Goal: Task Accomplishment & Management: Manage account settings

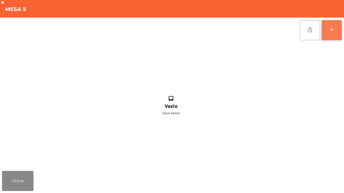
click at [327, 32] on button "add" at bounding box center [332, 30] width 20 height 20
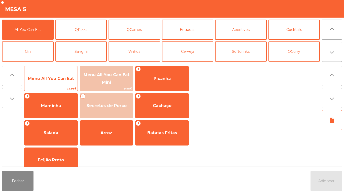
click at [53, 80] on span "Menu All You Can Eat" at bounding box center [51, 78] width 46 height 5
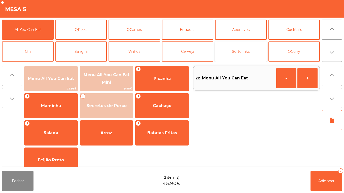
click at [238, 56] on button "Softdrinks" at bounding box center [241, 52] width 52 height 20
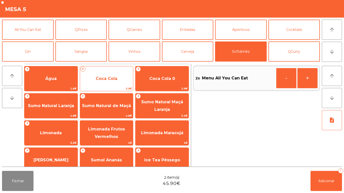
click at [111, 75] on span "Coca Cola" at bounding box center [106, 79] width 53 height 14
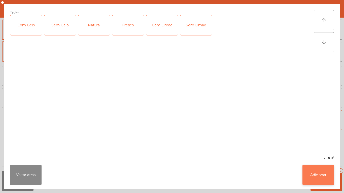
click at [326, 172] on button "Adicionar" at bounding box center [317, 175] width 31 height 20
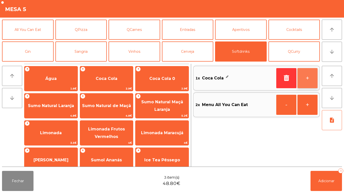
click at [308, 76] on button "+" at bounding box center [307, 78] width 20 height 20
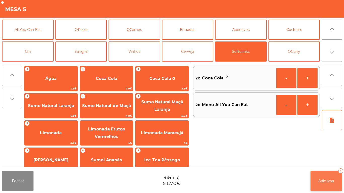
click at [326, 172] on button "Adicionar 4" at bounding box center [326, 181] width 31 height 20
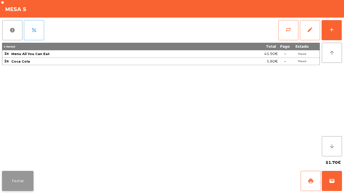
click at [22, 173] on button "Fechar" at bounding box center [17, 181] width 31 height 20
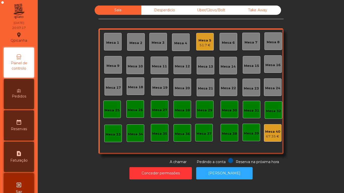
click at [251, 42] on div "Mesa 7" at bounding box center [251, 42] width 13 height 5
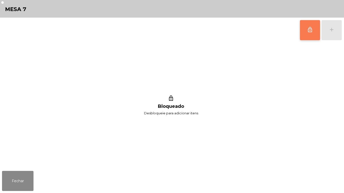
click at [307, 28] on button "lock_outline" at bounding box center [310, 30] width 20 height 20
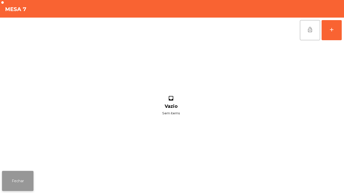
click at [29, 172] on button "Fechar" at bounding box center [17, 181] width 31 height 20
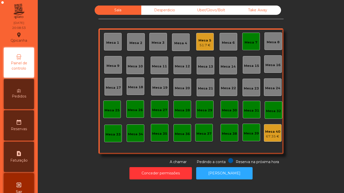
click at [243, 48] on div "Mesa 7" at bounding box center [251, 42] width 18 height 18
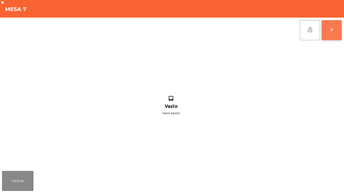
click at [329, 30] on div "add" at bounding box center [332, 30] width 6 height 6
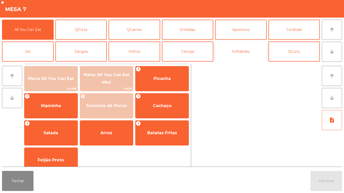
click at [245, 49] on button "Softdrinks" at bounding box center [241, 52] width 52 height 20
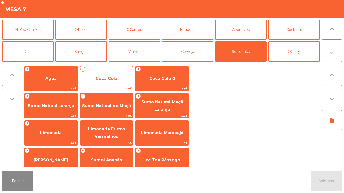
click at [108, 78] on span "Coca Cola" at bounding box center [107, 78] width 22 height 5
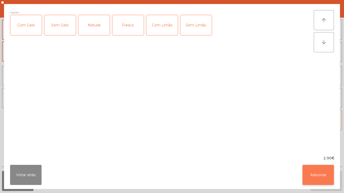
click at [317, 171] on button "Adicionar" at bounding box center [317, 175] width 31 height 20
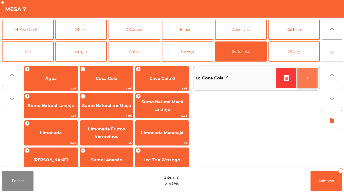
click at [305, 76] on button "+" at bounding box center [307, 78] width 20 height 20
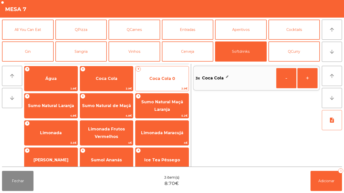
click at [165, 77] on span "Coca Cola 0" at bounding box center [162, 78] width 26 height 5
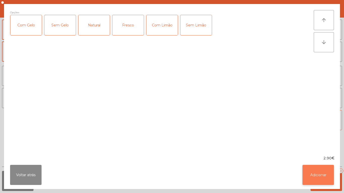
click at [318, 174] on button "Adicionar" at bounding box center [317, 175] width 31 height 20
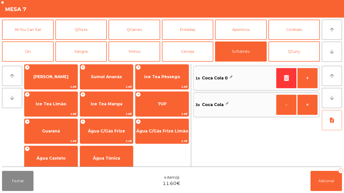
scroll to position [84, 0]
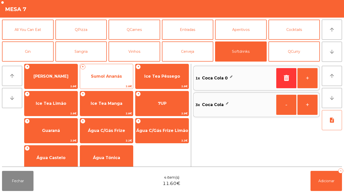
click at [114, 76] on span "Sumol Ananás" at bounding box center [106, 76] width 31 height 5
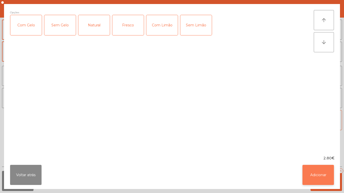
click at [310, 170] on button "Adicionar" at bounding box center [317, 175] width 31 height 20
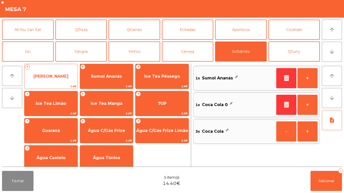
click at [64, 77] on span "[PERSON_NAME]" at bounding box center [50, 76] width 35 height 5
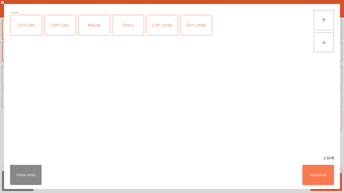
click at [314, 170] on button "Adicionar" at bounding box center [317, 175] width 31 height 20
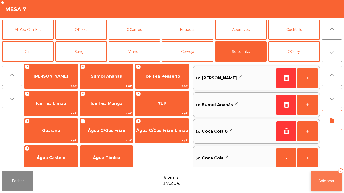
click at [327, 174] on button "Adicionar 6" at bounding box center [326, 181] width 31 height 20
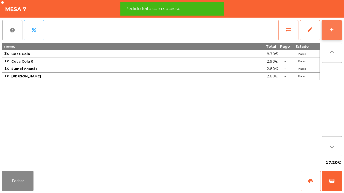
click at [329, 34] on button "add" at bounding box center [332, 30] width 20 height 20
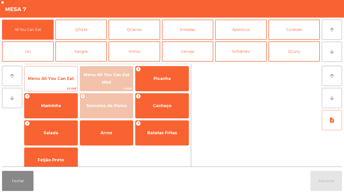
click at [57, 79] on span "Menu All You Can Eat" at bounding box center [51, 78] width 46 height 5
click at [57, 82] on span "Menu All You Can Eat" at bounding box center [50, 79] width 53 height 14
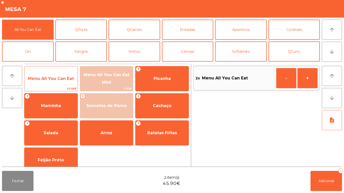
click at [51, 82] on span "Menu All You Can Eat" at bounding box center [50, 79] width 53 height 14
click at [50, 80] on span "Menu All You Can Eat" at bounding box center [51, 78] width 46 height 5
click at [54, 83] on span "Menu All You Can Eat" at bounding box center [50, 79] width 53 height 14
click at [55, 75] on span "Menu All You Can Eat" at bounding box center [50, 79] width 53 height 14
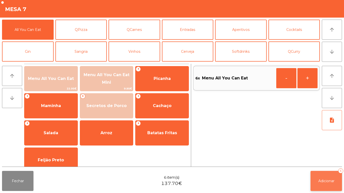
click at [315, 173] on button "Adicionar 6" at bounding box center [326, 181] width 31 height 20
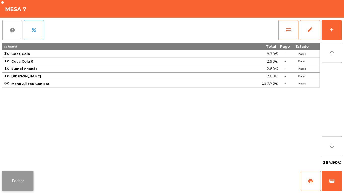
click at [24, 173] on button "Fechar" at bounding box center [17, 181] width 31 height 20
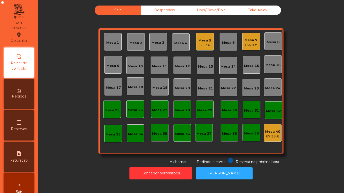
click at [206, 48] on div "Mesa 5 51.7 €" at bounding box center [205, 42] width 18 height 18
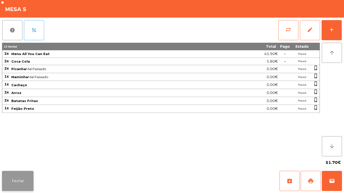
click at [32, 188] on button "Fechar" at bounding box center [17, 181] width 31 height 20
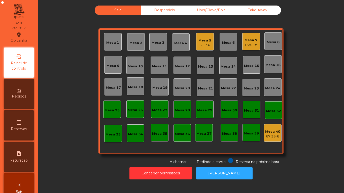
click at [200, 42] on div "Mesa 5" at bounding box center [204, 40] width 13 height 5
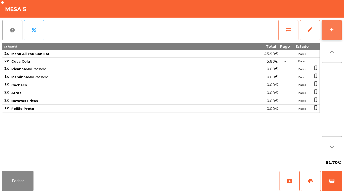
click at [331, 30] on div "add" at bounding box center [332, 30] width 6 height 6
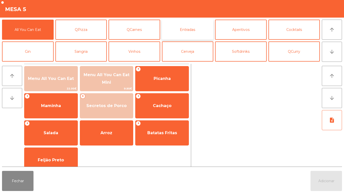
click at [194, 30] on button "Entradas" at bounding box center [188, 30] width 52 height 20
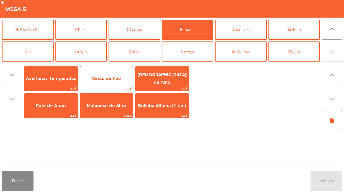
click at [114, 76] on span "Cesto de Pao" at bounding box center [106, 78] width 29 height 5
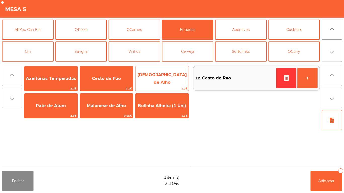
click at [170, 76] on span "[DEMOGRAPHIC_DATA] de Alho" at bounding box center [162, 79] width 49 height 12
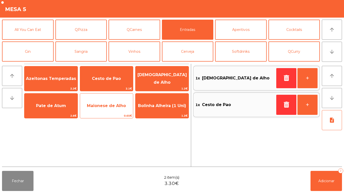
click at [115, 109] on span "Maionese de Alho" at bounding box center [106, 106] width 53 height 14
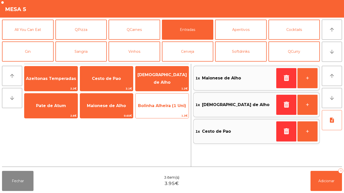
click at [170, 104] on span "Bolinha Alheira (1 Uni)" at bounding box center [162, 106] width 48 height 5
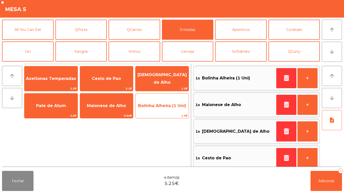
click at [166, 106] on span "Bolinha Alheira (1 Uni)" at bounding box center [162, 106] width 48 height 5
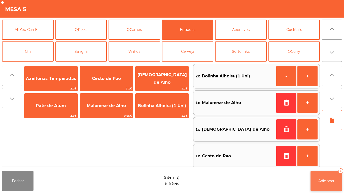
click at [323, 173] on button "Adicionar 5" at bounding box center [326, 181] width 31 height 20
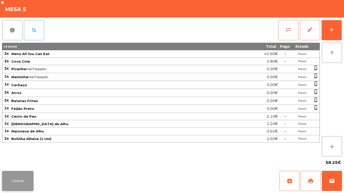
click at [24, 177] on button "Fechar" at bounding box center [17, 181] width 31 height 20
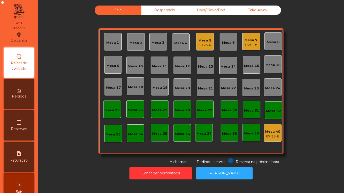
click at [135, 44] on div "Mesa 2" at bounding box center [135, 43] width 13 height 5
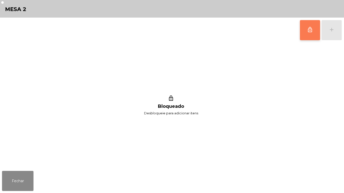
click at [305, 29] on button "lock_outline" at bounding box center [310, 30] width 20 height 20
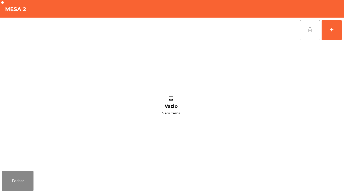
click at [19, 166] on div "inbox Vazio Sem items" at bounding box center [171, 106] width 338 height 126
click at [23, 175] on button "Fechar" at bounding box center [17, 181] width 31 height 20
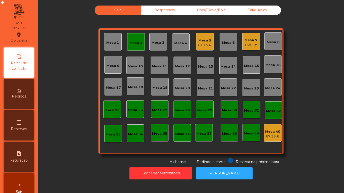
click at [252, 43] on div "158.1 €" at bounding box center [250, 45] width 13 height 5
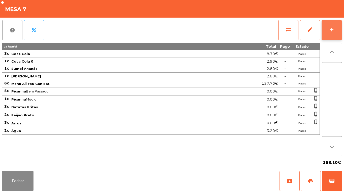
click at [337, 30] on button "add" at bounding box center [332, 30] width 20 height 20
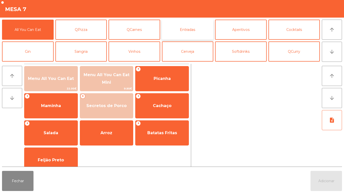
click at [197, 38] on button "Entradas" at bounding box center [188, 30] width 52 height 20
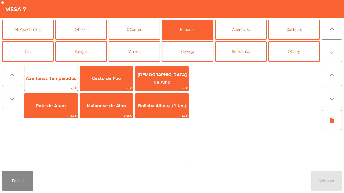
click at [49, 78] on span "Azeitonas Temperadas" at bounding box center [51, 78] width 50 height 5
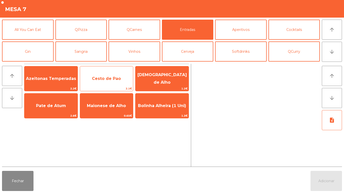
click at [110, 80] on span "Cesto de Pao" at bounding box center [106, 78] width 29 height 5
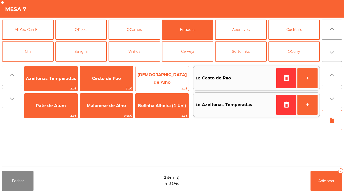
click at [171, 85] on span "[DEMOGRAPHIC_DATA] de Alho" at bounding box center [161, 78] width 53 height 21
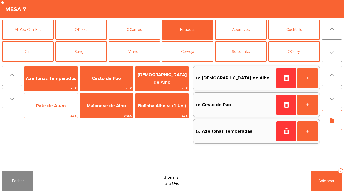
click at [45, 110] on span "Pate de Atum" at bounding box center [50, 106] width 53 height 14
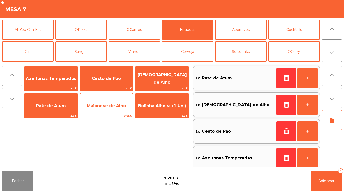
click at [103, 108] on span "Maionese de Alho" at bounding box center [106, 106] width 53 height 14
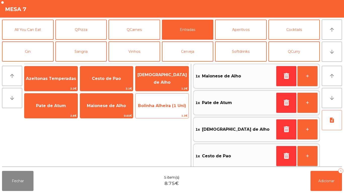
click at [160, 106] on span "Bolinha Alheira (1 Uni)" at bounding box center [162, 106] width 48 height 5
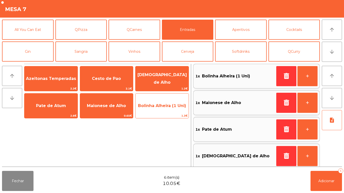
click at [163, 104] on span "Bolinha Alheira (1 Uni)" at bounding box center [162, 106] width 48 height 5
click at [164, 108] on span "Bolinha Alheira (1 Uni)" at bounding box center [161, 106] width 53 height 14
click at [165, 109] on span "Bolinha Alheira (1 Uni)" at bounding box center [161, 106] width 53 height 14
click at [162, 107] on span "Bolinha Alheira (1 Uni)" at bounding box center [162, 106] width 48 height 5
click at [172, 102] on span "Bolinha Alheira (1 Uni)" at bounding box center [161, 106] width 53 height 14
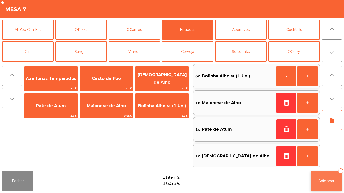
click at [319, 179] on span "Adicionar" at bounding box center [326, 181] width 16 height 5
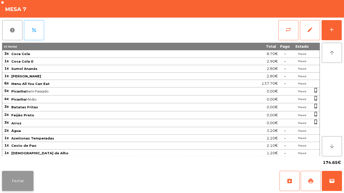
click at [21, 181] on button "Fechar" at bounding box center [17, 181] width 31 height 20
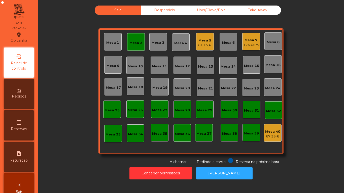
click at [138, 46] on div "Mesa 2" at bounding box center [136, 42] width 18 height 18
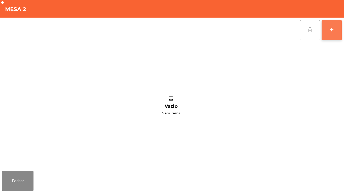
click at [326, 30] on button "add" at bounding box center [332, 30] width 20 height 20
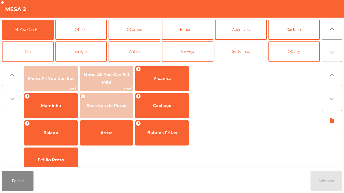
click at [231, 53] on button "Softdrinks" at bounding box center [241, 52] width 52 height 20
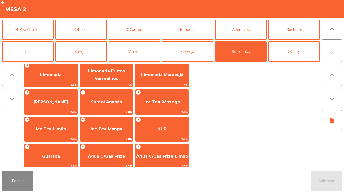
scroll to position [59, 0]
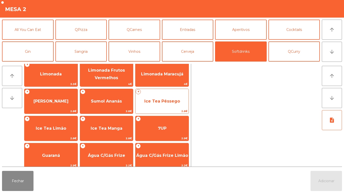
click at [152, 100] on span "Ice Tea Pêssego" at bounding box center [162, 101] width 36 height 5
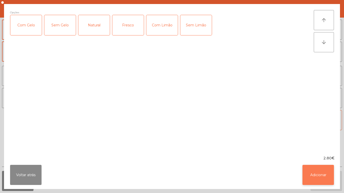
click at [311, 172] on button "Adicionar" at bounding box center [317, 175] width 31 height 20
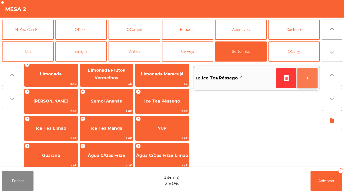
click at [309, 78] on button "+" at bounding box center [307, 78] width 20 height 20
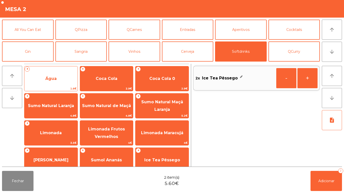
click at [58, 78] on span "Água" at bounding box center [50, 79] width 53 height 14
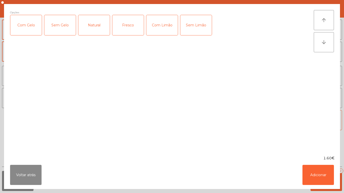
click at [125, 24] on div "Fresco" at bounding box center [127, 25] width 31 height 20
click at [314, 176] on button "Adicionar" at bounding box center [317, 175] width 31 height 20
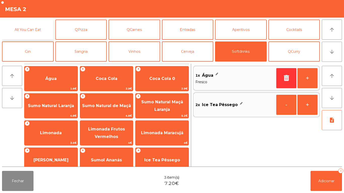
click at [35, 33] on button "All You Can Eat" at bounding box center [28, 30] width 52 height 20
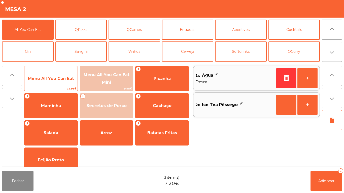
click at [64, 82] on span "Menu All You Can Eat" at bounding box center [50, 79] width 53 height 14
click at [63, 86] on div "Menu All You Can Eat 22.95€" at bounding box center [51, 78] width 54 height 25
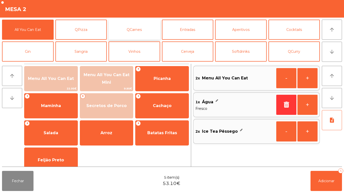
click at [142, 29] on button "QCarnes" at bounding box center [135, 30] width 52 height 20
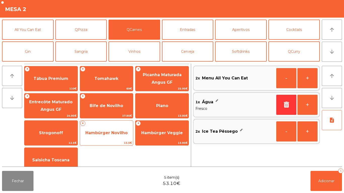
click at [112, 132] on span "Hambúrger Novilho" at bounding box center [106, 133] width 42 height 5
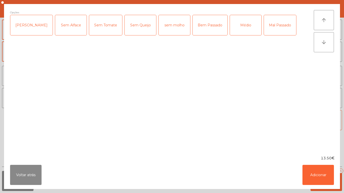
click at [236, 25] on div "Médio" at bounding box center [245, 25] width 31 height 20
click at [321, 172] on button "Adicionar" at bounding box center [317, 175] width 31 height 20
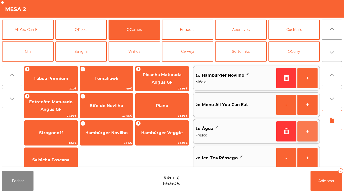
click at [301, 129] on button "+" at bounding box center [307, 132] width 20 height 20
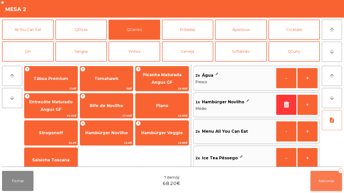
click at [326, 180] on span "Adicionar" at bounding box center [326, 181] width 16 height 5
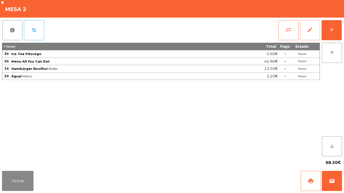
click at [309, 31] on span "edit" at bounding box center [310, 30] width 6 height 6
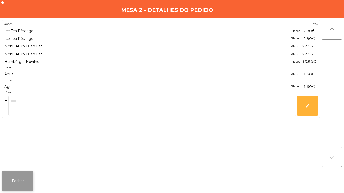
click at [25, 175] on button "Fechar" at bounding box center [17, 181] width 31 height 20
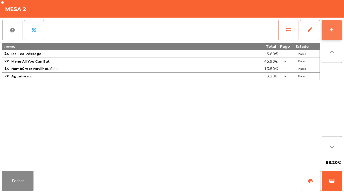
click at [327, 28] on button "add" at bounding box center [332, 30] width 20 height 20
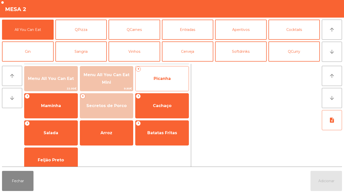
click at [174, 78] on span "Picanha" at bounding box center [161, 79] width 53 height 14
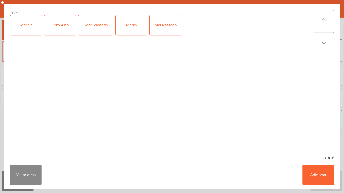
click at [133, 28] on div "Médio" at bounding box center [131, 25] width 31 height 20
click at [97, 31] on div "Bem Passado" at bounding box center [95, 25] width 35 height 20
click at [326, 173] on button "Adicionar" at bounding box center [317, 175] width 31 height 20
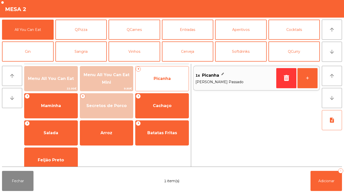
click at [162, 82] on span "Picanha" at bounding box center [161, 79] width 53 height 14
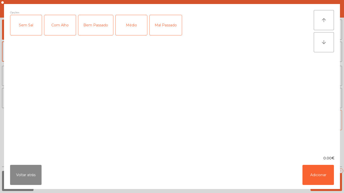
click at [136, 29] on div "Médio" at bounding box center [131, 25] width 31 height 20
click at [106, 27] on div "Bem Passado" at bounding box center [95, 25] width 35 height 20
click at [66, 25] on div "Com Alho" at bounding box center [59, 25] width 31 height 20
click at [312, 176] on button "Adicionar" at bounding box center [317, 175] width 31 height 20
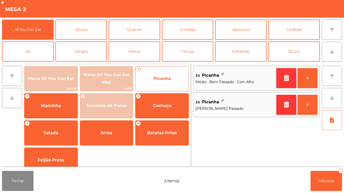
click at [172, 80] on span "Picanha" at bounding box center [161, 79] width 53 height 14
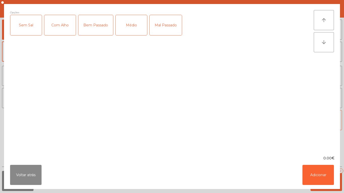
click at [131, 27] on div "Médio" at bounding box center [131, 25] width 31 height 20
click at [63, 29] on div "Com Alho" at bounding box center [59, 25] width 31 height 20
click at [323, 177] on button "Adicionar" at bounding box center [317, 175] width 31 height 20
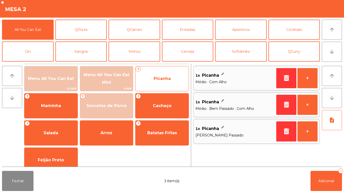
click at [159, 77] on span "Picanha" at bounding box center [162, 78] width 17 height 5
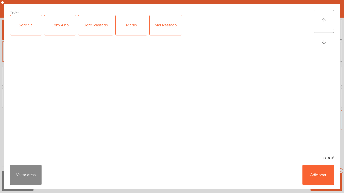
click at [134, 30] on div "Médio" at bounding box center [131, 25] width 31 height 20
click at [63, 27] on div "Com Alho" at bounding box center [59, 25] width 31 height 20
click at [319, 179] on button "Adicionar" at bounding box center [317, 175] width 31 height 20
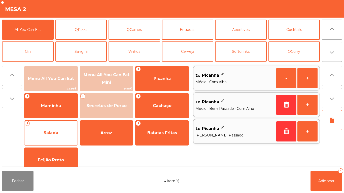
click at [64, 133] on span "Salada" at bounding box center [50, 133] width 53 height 14
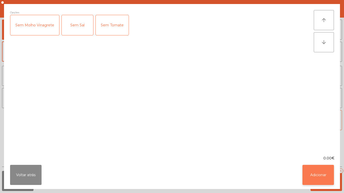
click at [325, 178] on button "Adicionar" at bounding box center [317, 175] width 31 height 20
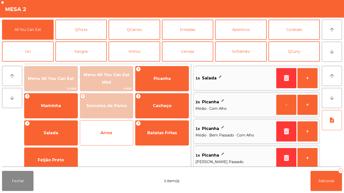
click at [115, 133] on span "Arroz" at bounding box center [106, 133] width 53 height 14
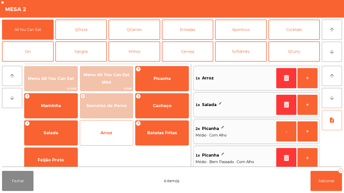
scroll to position [2, 0]
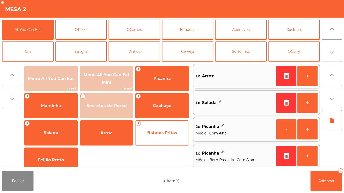
click at [164, 135] on span "Batatas Fritas" at bounding box center [161, 133] width 53 height 14
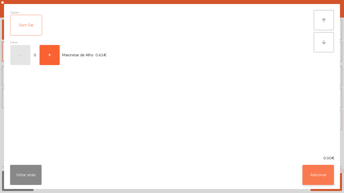
click at [320, 179] on button "Adicionar" at bounding box center [317, 175] width 31 height 20
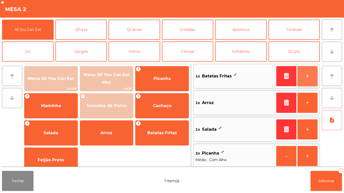
click at [305, 80] on button "+" at bounding box center [307, 76] width 20 height 20
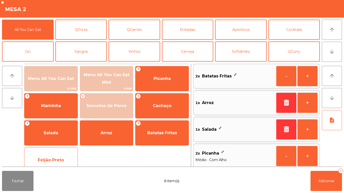
click at [65, 155] on span "Feijão Preto" at bounding box center [50, 161] width 53 height 14
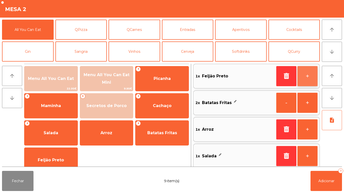
click at [310, 76] on button "+" at bounding box center [307, 76] width 20 height 20
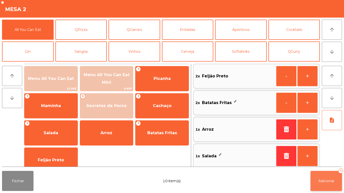
click at [329, 180] on span "Adicionar" at bounding box center [326, 181] width 16 height 5
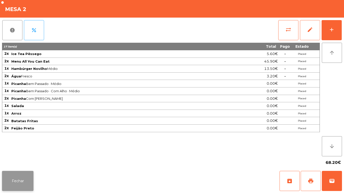
click at [25, 175] on button "Fechar" at bounding box center [17, 181] width 31 height 20
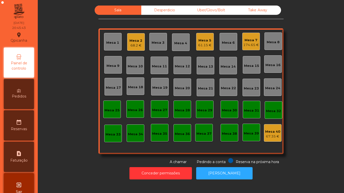
click at [244, 37] on div "Mesa 7 174.65 €" at bounding box center [251, 42] width 16 height 12
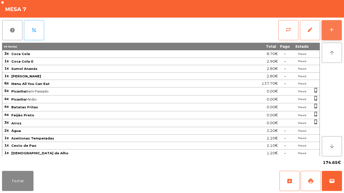
click at [328, 30] on button "add" at bounding box center [332, 30] width 20 height 20
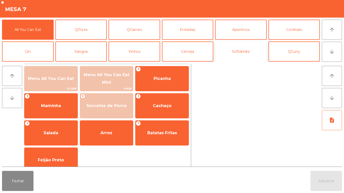
click at [255, 51] on button "Softdrinks" at bounding box center [241, 52] width 52 height 20
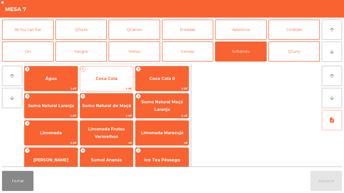
click at [106, 77] on span "Coca Cola" at bounding box center [107, 78] width 22 height 5
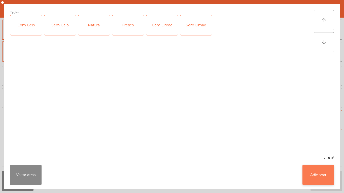
click at [318, 174] on button "Adicionar" at bounding box center [317, 175] width 31 height 20
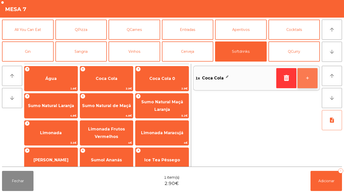
click at [311, 79] on button "+" at bounding box center [307, 78] width 20 height 20
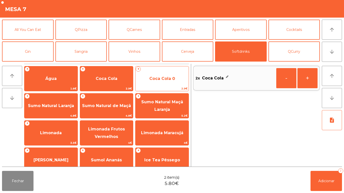
click at [160, 77] on span "Coca Cola 0" at bounding box center [162, 78] width 26 height 5
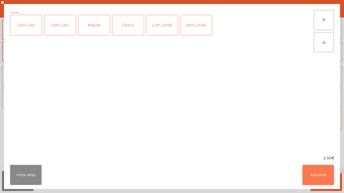
click at [328, 174] on button "Adicionar" at bounding box center [317, 175] width 31 height 20
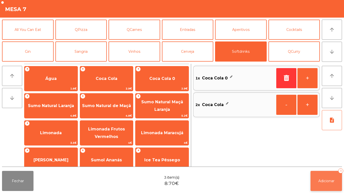
click at [325, 176] on button "Adicionar 3" at bounding box center [326, 181] width 31 height 20
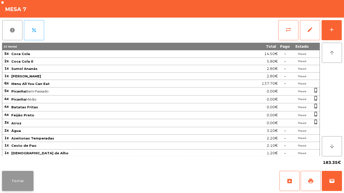
click at [18, 179] on button "Fechar" at bounding box center [17, 181] width 31 height 20
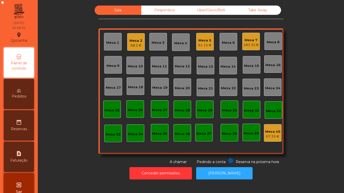
click at [138, 41] on div "Mesa 2" at bounding box center [135, 40] width 13 height 5
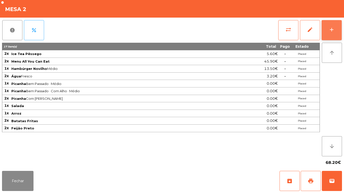
click at [329, 33] on button "add" at bounding box center [332, 30] width 20 height 20
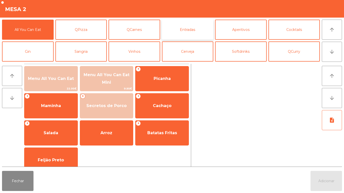
click at [188, 33] on button "Entradas" at bounding box center [188, 30] width 52 height 20
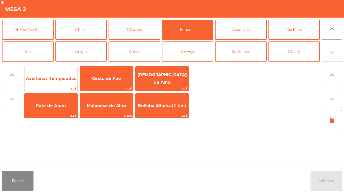
click at [51, 78] on span "Azeitonas Temperadas" at bounding box center [51, 78] width 50 height 5
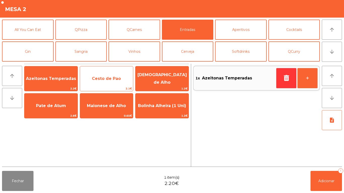
click at [115, 71] on div "Cesto de Pao 2.1€" at bounding box center [107, 78] width 54 height 25
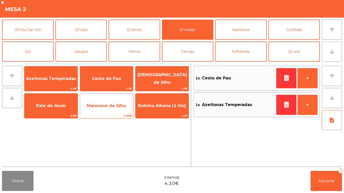
click at [115, 107] on span "Maionese de Alho" at bounding box center [106, 106] width 39 height 5
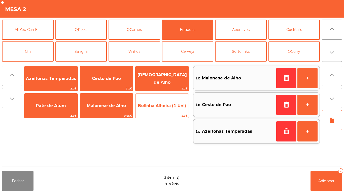
click at [161, 105] on span "Bolinha Alheira (1 Uni)" at bounding box center [162, 106] width 48 height 5
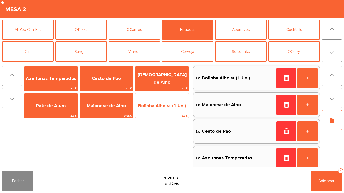
click at [168, 102] on span "Bolinha Alheira (1 Uni)" at bounding box center [161, 106] width 53 height 14
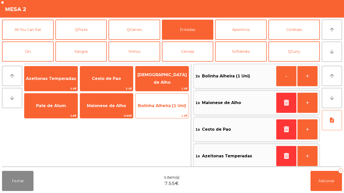
click at [165, 102] on span "Bolinha Alheira (1 Uni)" at bounding box center [161, 106] width 53 height 14
click at [165, 113] on span "Bolinha Alheira (1 Uni)" at bounding box center [161, 106] width 53 height 14
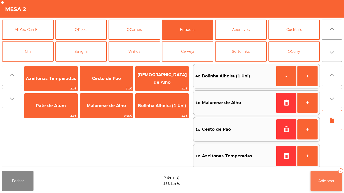
click at [319, 174] on button "Adicionar 7" at bounding box center [326, 181] width 31 height 20
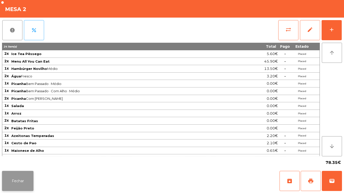
click at [21, 187] on button "Fechar" at bounding box center [17, 181] width 31 height 20
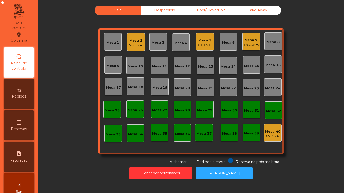
click at [118, 43] on div "Mesa 1" at bounding box center [113, 42] width 18 height 18
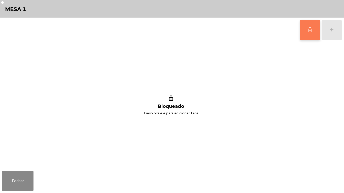
click at [302, 29] on button "lock_outline" at bounding box center [310, 30] width 20 height 20
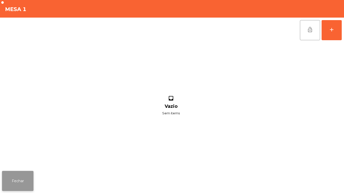
click at [20, 173] on button "Fechar" at bounding box center [17, 181] width 31 height 20
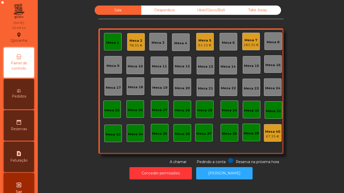
click at [112, 40] on div "Mesa 1" at bounding box center [112, 41] width 13 height 7
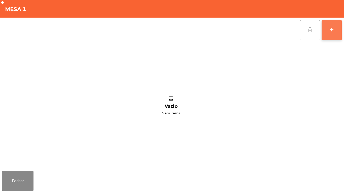
click at [326, 30] on button "add" at bounding box center [332, 30] width 20 height 20
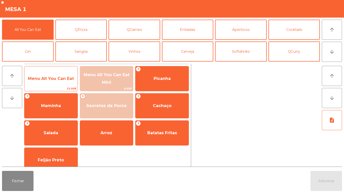
click at [62, 81] on span "Menu All You Can Eat" at bounding box center [51, 78] width 46 height 5
click at [56, 83] on span "Menu All You Can Eat" at bounding box center [50, 79] width 53 height 14
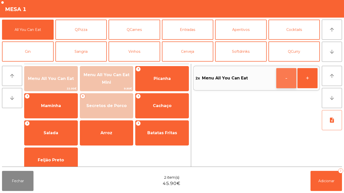
click at [284, 77] on button "-" at bounding box center [286, 78] width 20 height 20
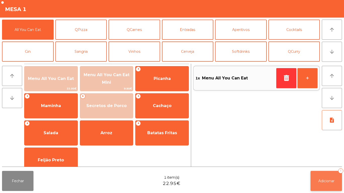
click at [323, 180] on span "Adicionar" at bounding box center [326, 181] width 16 height 5
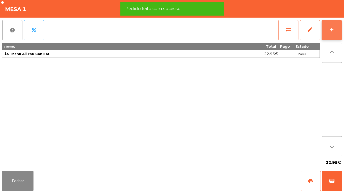
click at [329, 34] on button "add" at bounding box center [332, 30] width 20 height 20
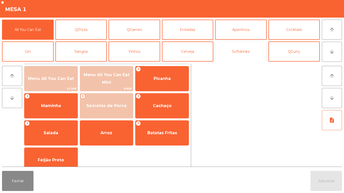
click at [246, 59] on button "Softdrinks" at bounding box center [241, 52] width 52 height 20
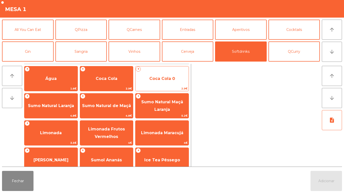
click at [167, 80] on span "Coca Cola 0" at bounding box center [162, 78] width 26 height 5
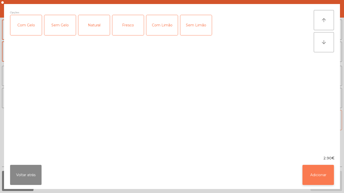
click at [320, 173] on button "Adicionar" at bounding box center [317, 175] width 31 height 20
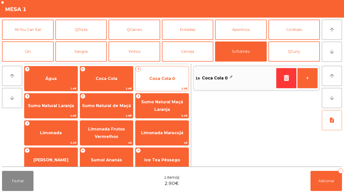
click at [154, 83] on span "Coca Cola 0" at bounding box center [161, 79] width 53 height 14
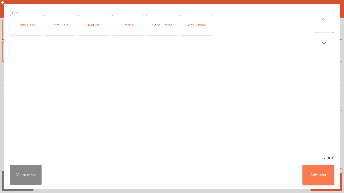
click at [310, 175] on button "Adicionar" at bounding box center [317, 175] width 31 height 20
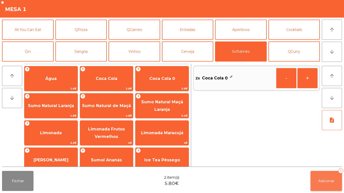
click at [322, 177] on button "Adicionar 2" at bounding box center [326, 181] width 31 height 20
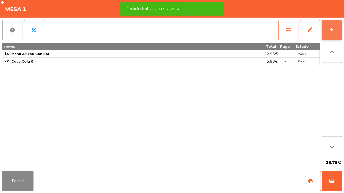
click at [332, 32] on div "add" at bounding box center [332, 30] width 6 height 6
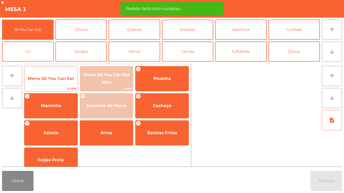
click at [54, 79] on span "Menu All You Can Eat" at bounding box center [51, 78] width 46 height 5
click at [53, 84] on span "Menu All You Can Eat" at bounding box center [50, 79] width 53 height 14
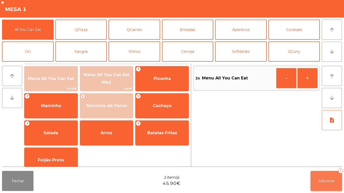
click at [331, 176] on button "Adicionar 2" at bounding box center [326, 181] width 31 height 20
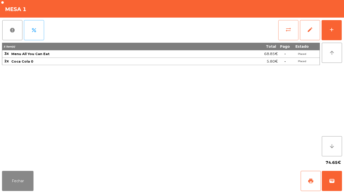
click at [285, 30] on button "sync_alt" at bounding box center [288, 30] width 20 height 20
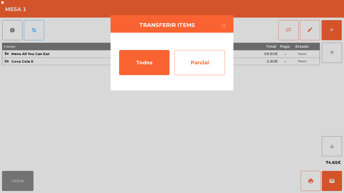
click at [194, 63] on div "Parcial" at bounding box center [200, 62] width 50 height 25
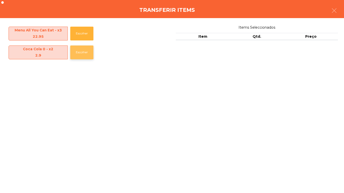
click at [81, 54] on button "Escolher" at bounding box center [81, 53] width 23 height 14
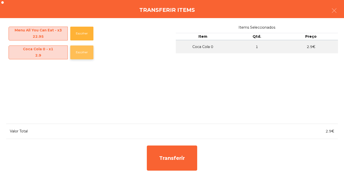
click at [81, 55] on button "Escolher" at bounding box center [81, 53] width 23 height 14
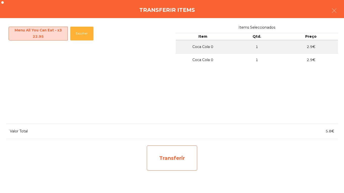
click at [170, 159] on div "Transferir" at bounding box center [172, 158] width 50 height 25
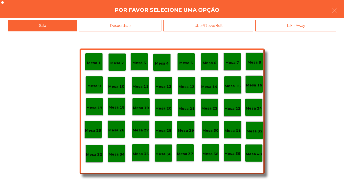
click at [93, 133] on p "Mesa 25" at bounding box center [93, 131] width 16 height 6
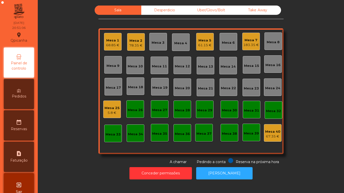
click at [111, 40] on div "Mesa 1" at bounding box center [112, 40] width 13 height 5
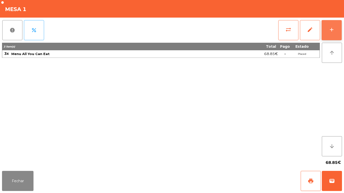
click at [332, 35] on button "add" at bounding box center [332, 30] width 20 height 20
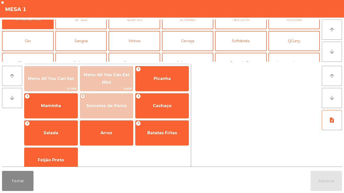
scroll to position [11, 0]
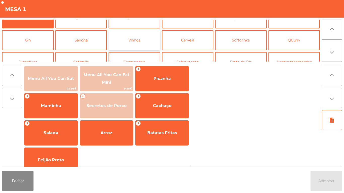
click at [134, 40] on button "Vinhos" at bounding box center [135, 40] width 52 height 20
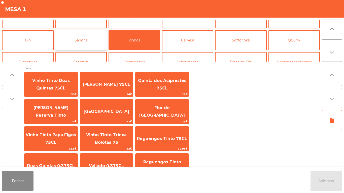
click at [90, 43] on button "Sangria" at bounding box center [81, 40] width 52 height 20
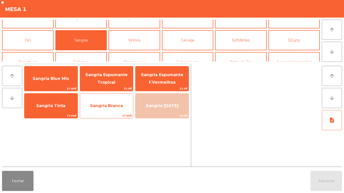
click at [116, 109] on span "Sangria Branca" at bounding box center [106, 106] width 53 height 14
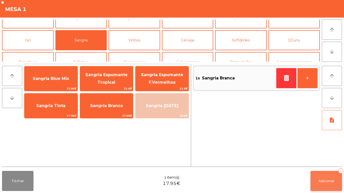
click at [319, 176] on button "Adicionar 1" at bounding box center [326, 181] width 31 height 20
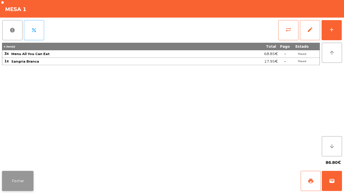
click at [13, 180] on button "Fechar" at bounding box center [17, 181] width 31 height 20
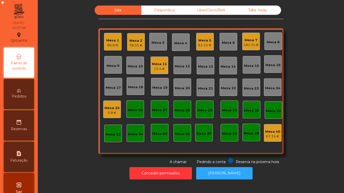
click at [203, 44] on div "61.15 €" at bounding box center [204, 45] width 13 height 5
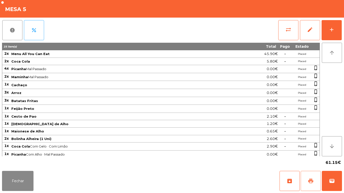
click at [310, 179] on span "print" at bounding box center [311, 181] width 6 height 6
click at [22, 173] on button "Fechar" at bounding box center [17, 181] width 31 height 20
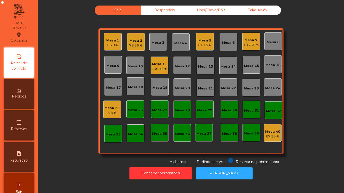
click at [118, 46] on div "Mesa 1 86.8 €" at bounding box center [113, 42] width 18 height 18
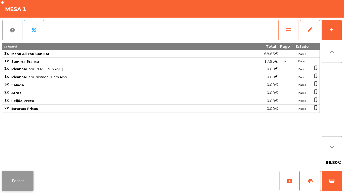
click at [21, 181] on button "Fechar" at bounding box center [17, 181] width 31 height 20
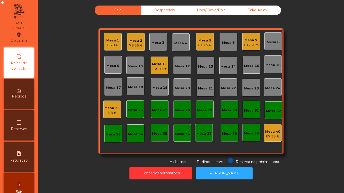
click at [107, 42] on div "Mesa 1" at bounding box center [112, 40] width 13 height 5
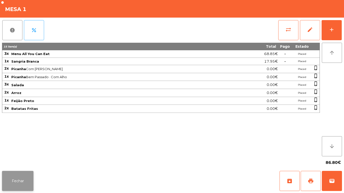
click at [25, 182] on button "Fechar" at bounding box center [17, 181] width 31 height 20
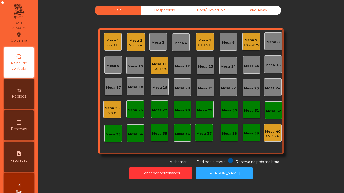
click at [203, 45] on div "61.15 €" at bounding box center [204, 45] width 13 height 5
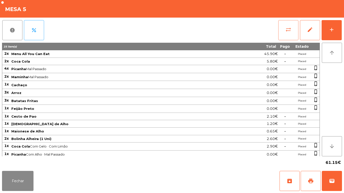
click at [279, 28] on button "sync_alt" at bounding box center [288, 30] width 20 height 20
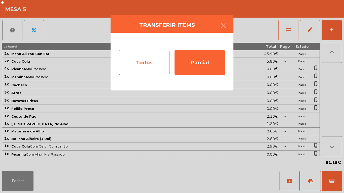
click at [155, 64] on div "Todos" at bounding box center [144, 62] width 50 height 25
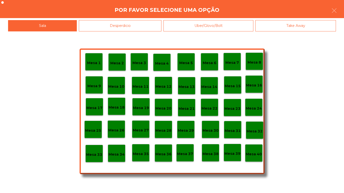
click at [253, 152] on p "Mesa 40" at bounding box center [254, 155] width 16 height 6
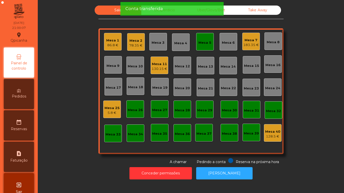
click at [205, 36] on div "Mesa 5" at bounding box center [205, 42] width 18 height 18
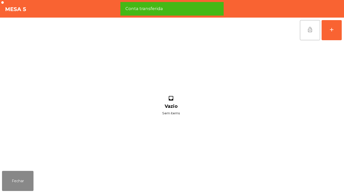
click at [311, 35] on button "lock_open" at bounding box center [310, 30] width 20 height 20
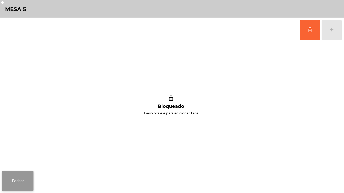
click at [20, 178] on button "Fechar" at bounding box center [17, 181] width 31 height 20
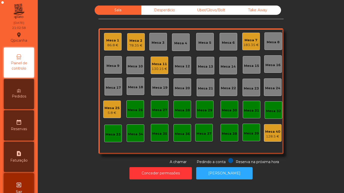
click at [134, 46] on div "78.35 €" at bounding box center [135, 45] width 13 height 5
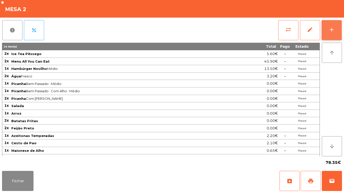
click at [340, 32] on button "add" at bounding box center [332, 30] width 20 height 20
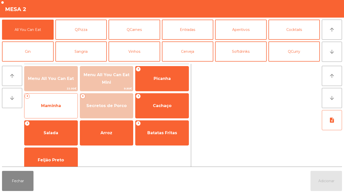
click at [59, 110] on span "Maminha" at bounding box center [50, 106] width 53 height 14
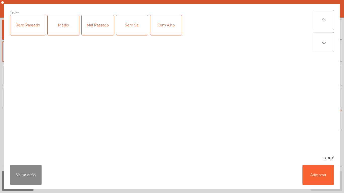
click at [65, 29] on div "Médio" at bounding box center [63, 25] width 31 height 20
click at [40, 30] on div "Bem Passado" at bounding box center [27, 25] width 35 height 20
click at [173, 26] on div "Com Alho" at bounding box center [165, 25] width 31 height 20
click at [315, 169] on button "Adicionar" at bounding box center [317, 175] width 31 height 20
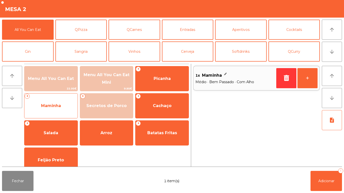
click at [65, 102] on span "Maminha" at bounding box center [50, 106] width 53 height 14
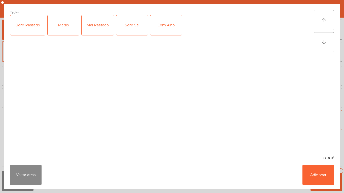
click at [74, 27] on div "Médio" at bounding box center [63, 25] width 31 height 20
click at [312, 181] on button "Adicionar" at bounding box center [317, 175] width 31 height 20
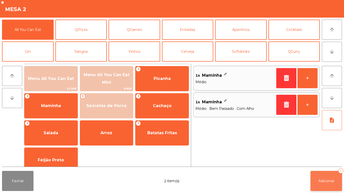
click at [323, 177] on button "Adicionar 2" at bounding box center [326, 181] width 31 height 20
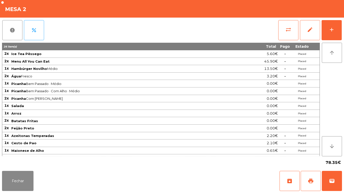
click at [19, 193] on div "Fechar archive print wallet" at bounding box center [172, 181] width 344 height 24
click at [18, 171] on button "Fechar" at bounding box center [17, 181] width 31 height 20
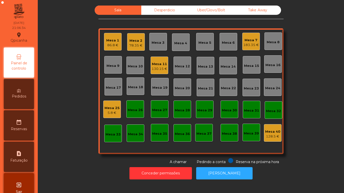
click at [114, 46] on div "86.8 €" at bounding box center [112, 45] width 13 height 5
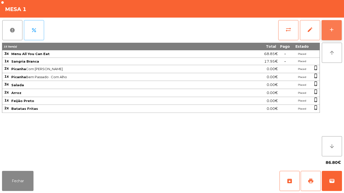
click at [326, 27] on button "add" at bounding box center [332, 30] width 20 height 20
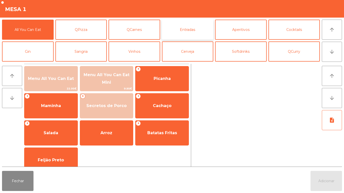
click at [182, 32] on button "Entradas" at bounding box center [188, 30] width 52 height 20
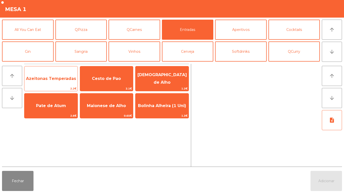
click at [62, 81] on span "Azeitonas Temperadas" at bounding box center [51, 78] width 50 height 5
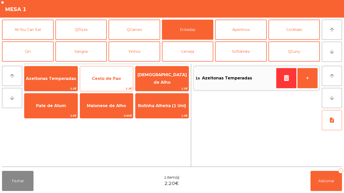
click at [116, 80] on span "Cesto de Pao" at bounding box center [106, 78] width 29 height 5
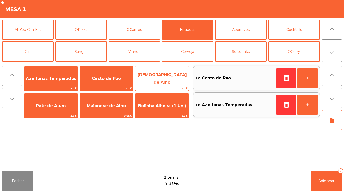
click at [163, 79] on span "[DEMOGRAPHIC_DATA] de Alho" at bounding box center [162, 79] width 49 height 12
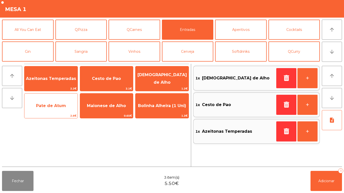
click at [57, 100] on span "Pate de Atum" at bounding box center [50, 106] width 53 height 14
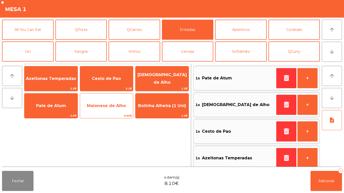
click at [115, 105] on span "Maionese de Alho" at bounding box center [106, 106] width 39 height 5
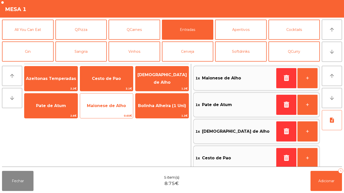
scroll to position [2, 0]
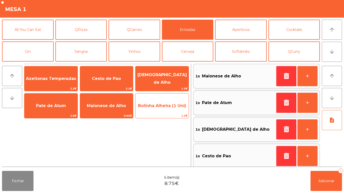
click at [161, 105] on span "Bolinha Alheira (1 Uni)" at bounding box center [162, 106] width 48 height 5
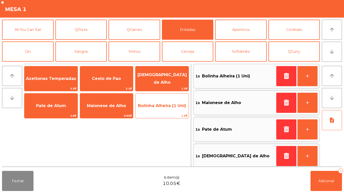
click at [161, 102] on span "Bolinha Alheira (1 Uni)" at bounding box center [161, 106] width 53 height 14
click at [159, 107] on span "Bolinha Alheira (1 Uni)" at bounding box center [162, 106] width 48 height 5
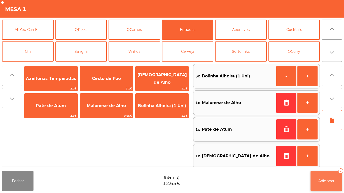
click at [329, 174] on button "Adicionar 8" at bounding box center [326, 181] width 31 height 20
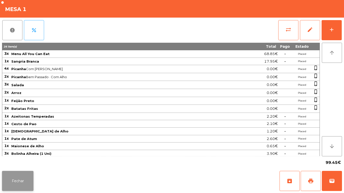
click at [24, 180] on button "Fechar" at bounding box center [17, 181] width 31 height 20
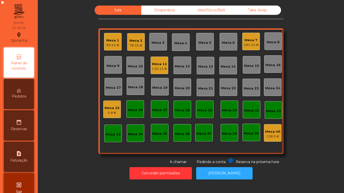
click at [159, 63] on div "Mesa 11" at bounding box center [160, 64] width 16 height 5
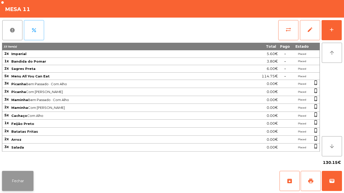
click at [11, 174] on button "Fechar" at bounding box center [17, 181] width 31 height 20
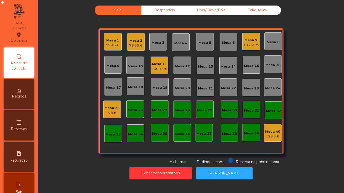
click at [138, 47] on div "78.35 €" at bounding box center [135, 45] width 13 height 5
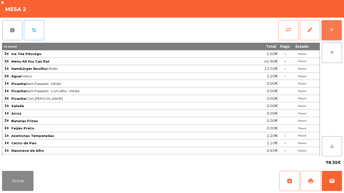
click at [341, 32] on button "add" at bounding box center [332, 30] width 20 height 20
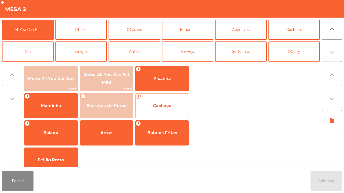
click at [170, 105] on span "Cachaço" at bounding box center [162, 106] width 19 height 5
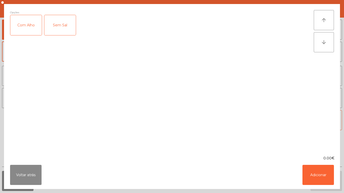
click at [28, 32] on div "Com Alho" at bounding box center [25, 25] width 31 height 20
click at [317, 173] on button "Adicionar" at bounding box center [317, 175] width 31 height 20
click at [331, 178] on button "Adicionar" at bounding box center [326, 181] width 31 height 20
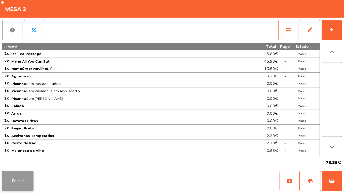
click at [24, 185] on button "Fechar" at bounding box center [17, 181] width 31 height 20
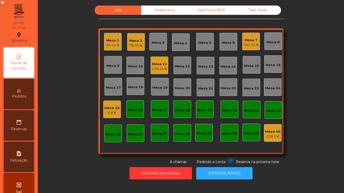
click at [155, 67] on div "130.15 €" at bounding box center [160, 68] width 16 height 5
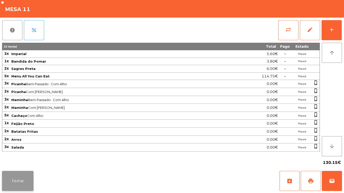
click at [26, 181] on button "Fechar" at bounding box center [17, 181] width 31 height 20
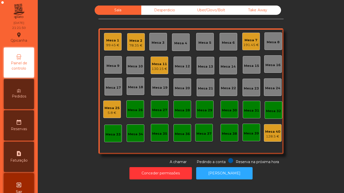
click at [133, 45] on div "78.35 €" at bounding box center [135, 45] width 13 height 5
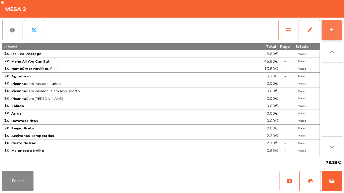
click at [329, 26] on button "add" at bounding box center [332, 30] width 20 height 20
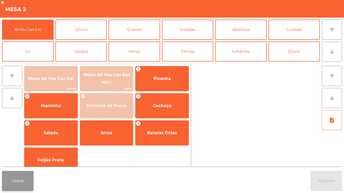
click at [21, 190] on button "Fechar" at bounding box center [17, 181] width 31 height 20
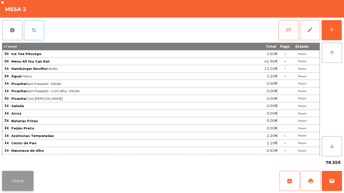
click at [23, 179] on button "Fechar" at bounding box center [17, 181] width 31 height 20
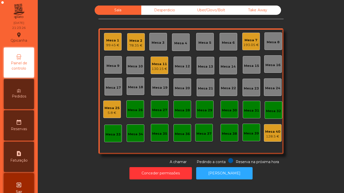
click at [156, 70] on div "130.15 €" at bounding box center [160, 68] width 16 height 5
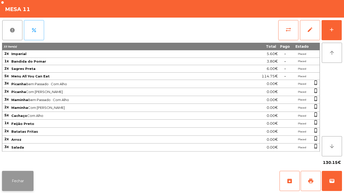
click at [23, 171] on button "Fechar" at bounding box center [17, 181] width 31 height 20
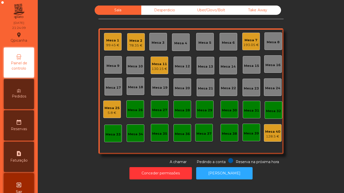
click at [132, 47] on div "78.35 €" at bounding box center [135, 45] width 13 height 5
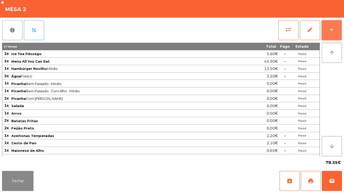
click at [332, 34] on button "add" at bounding box center [332, 30] width 20 height 20
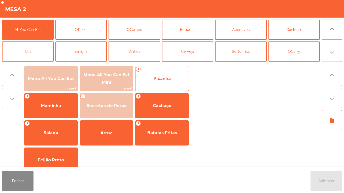
click at [155, 79] on span "Picanha" at bounding box center [162, 78] width 17 height 5
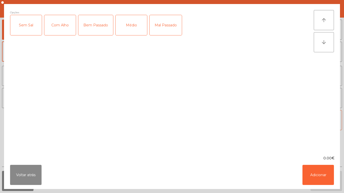
click at [128, 26] on div "Médio" at bounding box center [131, 25] width 31 height 20
click at [94, 26] on div "Bem Passado" at bounding box center [95, 25] width 35 height 20
click at [61, 29] on div "Com Alho" at bounding box center [59, 25] width 31 height 20
click at [322, 172] on button "Adicionar" at bounding box center [317, 175] width 31 height 20
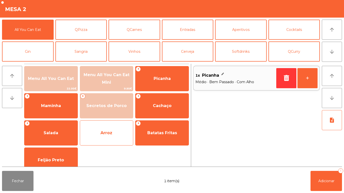
click at [109, 130] on span "Arroz" at bounding box center [106, 133] width 53 height 14
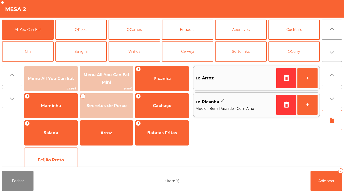
click at [67, 155] on span "Feijão Preto" at bounding box center [50, 161] width 53 height 14
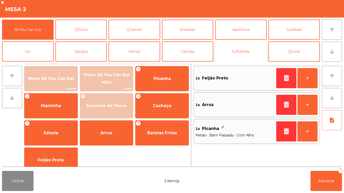
click at [237, 53] on button "Softdrinks" at bounding box center [241, 52] width 52 height 20
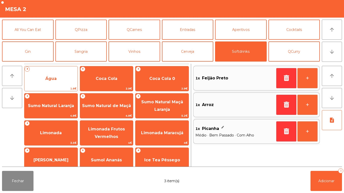
click at [52, 80] on span "Água" at bounding box center [50, 78] width 11 height 5
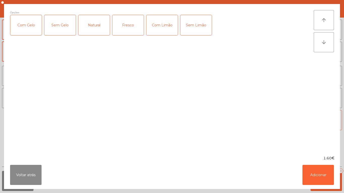
click at [128, 31] on div "Fresco" at bounding box center [127, 25] width 31 height 20
click at [314, 169] on button "Adicionar" at bounding box center [317, 175] width 31 height 20
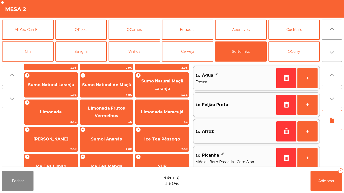
scroll to position [32, 0]
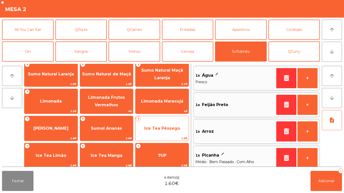
click at [162, 129] on span "Ice Tea Pêssego" at bounding box center [162, 128] width 36 height 5
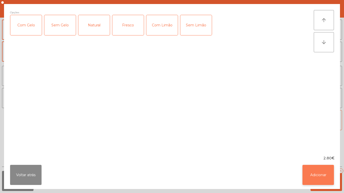
click at [322, 166] on button "Adicionar" at bounding box center [317, 175] width 31 height 20
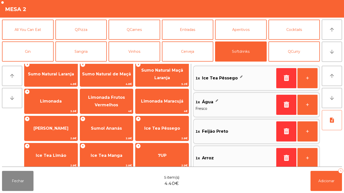
scroll to position [2, 0]
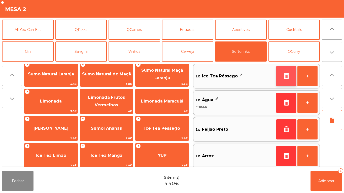
click at [284, 76] on icon "button" at bounding box center [287, 76] width 8 height 6
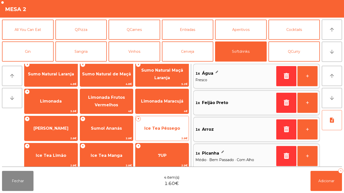
click at [175, 125] on span "Ice Tea Pêssego" at bounding box center [161, 129] width 53 height 14
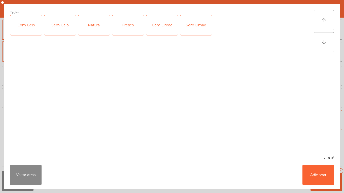
click at [25, 30] on div "Com Gelo" at bounding box center [25, 25] width 31 height 20
click at [319, 169] on button "Adicionar" at bounding box center [317, 175] width 31 height 20
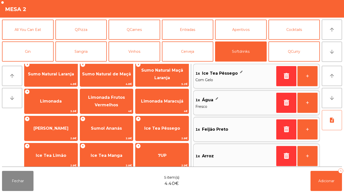
scroll to position [0, 0]
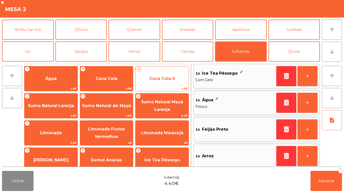
click at [168, 72] on span "Coca Cola 0" at bounding box center [161, 79] width 53 height 14
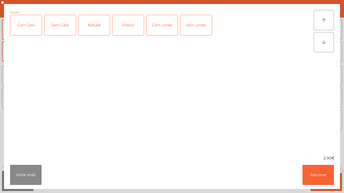
click at [26, 22] on div "Com Gelo" at bounding box center [25, 25] width 31 height 20
click at [157, 27] on div "Com Limão" at bounding box center [161, 25] width 31 height 20
click at [328, 173] on button "Adicionar" at bounding box center [317, 175] width 31 height 20
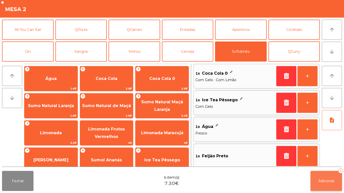
click at [321, 174] on button "Adicionar 6" at bounding box center [326, 181] width 31 height 20
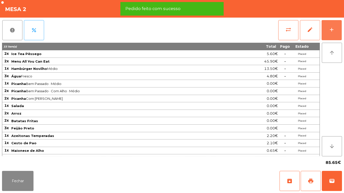
scroll to position [43, 0]
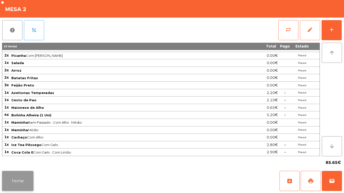
click at [26, 176] on button "Fechar" at bounding box center [17, 181] width 31 height 20
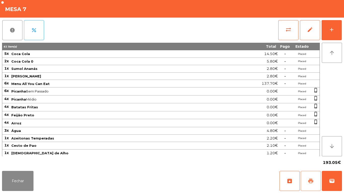
click at [308, 178] on span "print" at bounding box center [311, 181] width 6 height 6
click at [24, 179] on button "Fechar" at bounding box center [17, 181] width 31 height 20
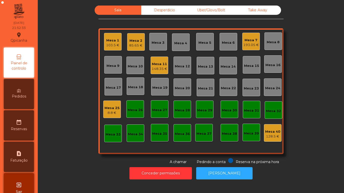
click at [116, 49] on div "Mesa 1 103.5 €" at bounding box center [113, 42] width 18 height 18
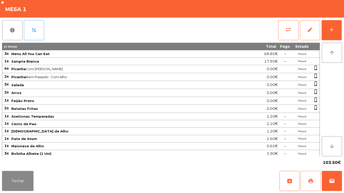
click at [305, 181] on button "print" at bounding box center [311, 181] width 20 height 20
click at [19, 176] on button "Fechar" at bounding box center [17, 181] width 31 height 20
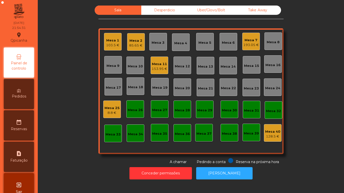
click at [109, 41] on div "Mesa 1" at bounding box center [112, 40] width 13 height 5
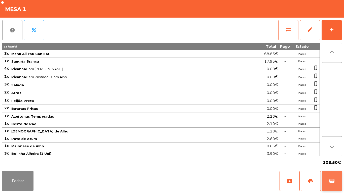
click at [332, 183] on span "wallet" at bounding box center [332, 181] width 6 height 6
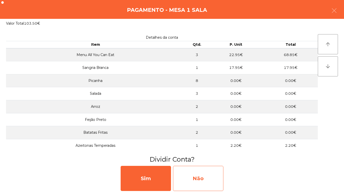
click at [208, 169] on div "Não" at bounding box center [198, 178] width 50 height 25
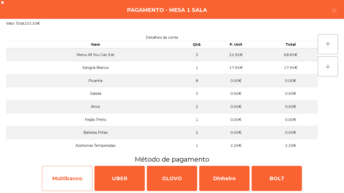
click at [79, 171] on div "Multibanco" at bounding box center [67, 178] width 50 height 25
select select "**"
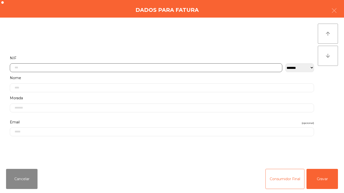
click at [181, 69] on input "text" at bounding box center [146, 67] width 272 height 9
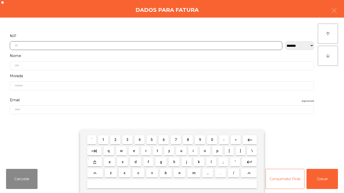
scroll to position [31, 0]
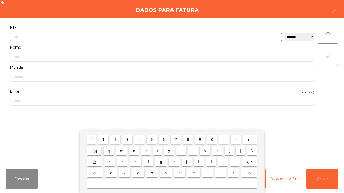
click at [115, 139] on span "2" at bounding box center [115, 140] width 2 height 4
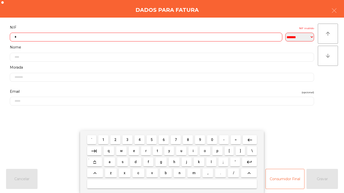
click at [132, 139] on button "3" at bounding box center [127, 139] width 10 height 9
click at [116, 140] on span "2" at bounding box center [115, 140] width 2 height 4
click at [212, 141] on span "0" at bounding box center [212, 140] width 2 height 4
click at [152, 140] on span "5" at bounding box center [152, 140] width 2 height 4
click at [140, 140] on span "4" at bounding box center [140, 140] width 2 height 4
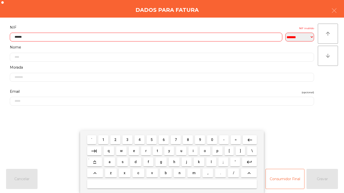
click at [200, 140] on span "9" at bounding box center [200, 140] width 2 height 4
click at [139, 139] on span "4" at bounding box center [140, 140] width 2 height 4
click at [104, 140] on span "1" at bounding box center [103, 140] width 2 height 4
click at [35, 36] on input "*********" at bounding box center [146, 37] width 272 height 9
click at [252, 137] on mat-icon "keyboard_backspace" at bounding box center [250, 140] width 6 height 6
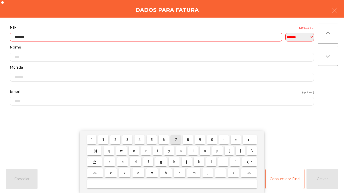
click at [176, 141] on span "7" at bounding box center [176, 140] width 2 height 4
type input "*********"
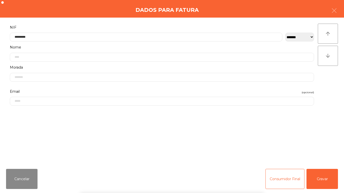
click at [318, 175] on div "` 1 2 3 4 5 6 7 8 9 0 - = keyboard_backspace keyboard_tab q w e r t y u i o p […" at bounding box center [172, 162] width 344 height 62
click at [325, 177] on button "Gravar" at bounding box center [321, 179] width 31 height 20
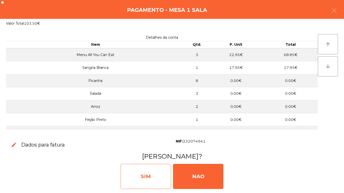
click at [141, 171] on div "SIM" at bounding box center [146, 176] width 50 height 25
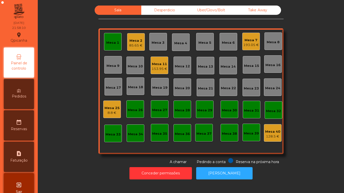
click at [133, 44] on div "85.65 €" at bounding box center [135, 45] width 13 height 5
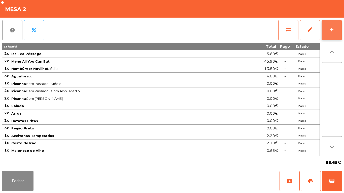
click at [331, 31] on div "add" at bounding box center [332, 30] width 6 height 6
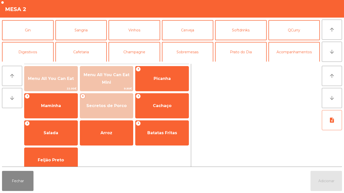
scroll to position [25, 0]
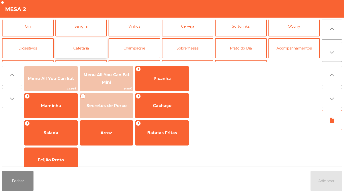
click at [82, 50] on button "Cafetaria" at bounding box center [81, 48] width 52 height 20
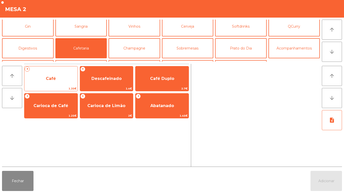
click at [56, 77] on span "Café" at bounding box center [50, 79] width 53 height 14
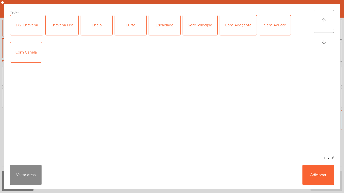
click at [127, 23] on div "Curto" at bounding box center [130, 25] width 31 height 20
click at [312, 167] on button "Adicionar" at bounding box center [317, 175] width 31 height 20
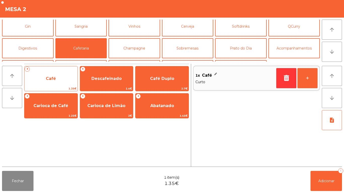
click at [50, 75] on span "Café" at bounding box center [50, 79] width 53 height 14
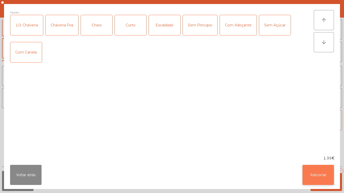
click at [316, 171] on button "Adicionar" at bounding box center [317, 175] width 31 height 20
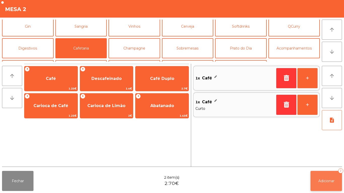
click at [325, 173] on button "Adicionar 2" at bounding box center [326, 181] width 31 height 20
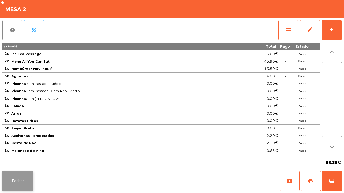
click at [11, 176] on button "Fechar" at bounding box center [17, 181] width 31 height 20
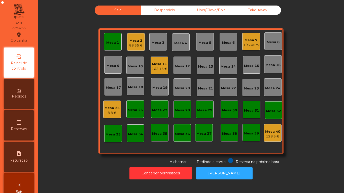
click at [134, 47] on div "88.35 €" at bounding box center [135, 45] width 13 height 5
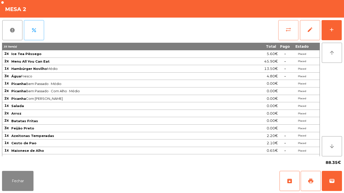
click at [287, 31] on span "sync_alt" at bounding box center [288, 30] width 6 height 6
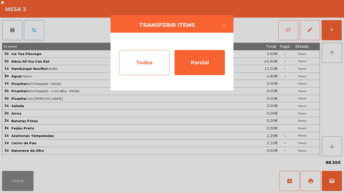
click at [145, 62] on div "Todos" at bounding box center [144, 62] width 50 height 25
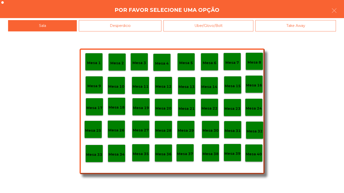
click at [251, 155] on p "Mesa 40" at bounding box center [254, 155] width 16 height 6
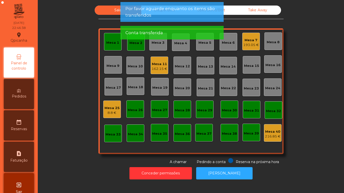
click at [247, 45] on div "193.05 €" at bounding box center [251, 45] width 16 height 5
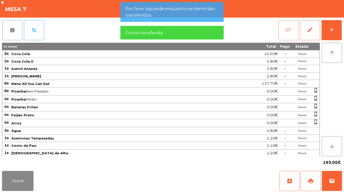
click at [293, 30] on button "sync_alt" at bounding box center [288, 30] width 20 height 20
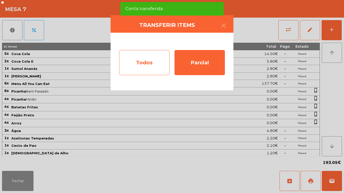
click at [156, 65] on div "Todos" at bounding box center [144, 62] width 50 height 25
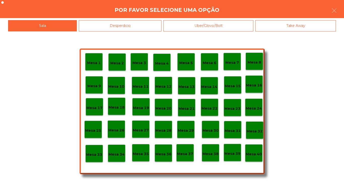
click at [253, 152] on p "Mesa 40" at bounding box center [254, 155] width 16 height 6
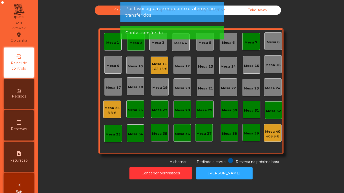
click at [113, 109] on div "Mesa 25" at bounding box center [112, 108] width 15 height 5
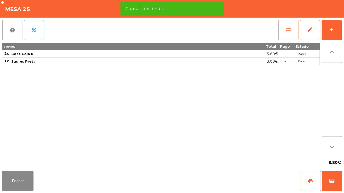
click at [285, 36] on button "sync_alt" at bounding box center [288, 30] width 20 height 20
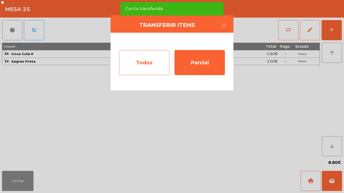
click at [153, 64] on div "Todos" at bounding box center [144, 62] width 50 height 25
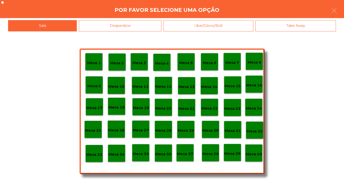
click at [136, 30] on div "Desperdicio" at bounding box center [120, 25] width 83 height 11
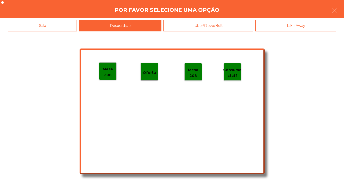
click at [111, 71] on p "Mesa 206" at bounding box center [107, 71] width 17 height 11
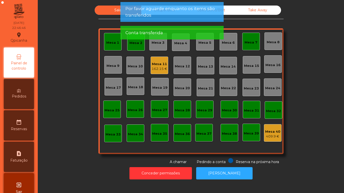
click at [114, 43] on div "Mesa 1" at bounding box center [112, 42] width 13 height 5
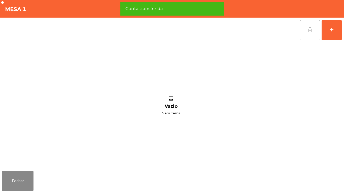
click at [301, 35] on button "lock_open" at bounding box center [310, 30] width 20 height 20
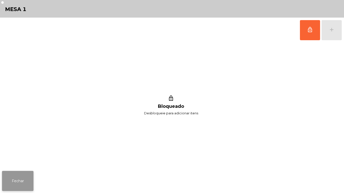
click at [25, 181] on button "Fechar" at bounding box center [17, 181] width 31 height 20
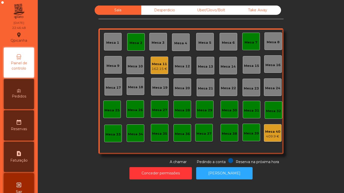
click at [137, 47] on div "Mesa 2" at bounding box center [136, 42] width 18 height 18
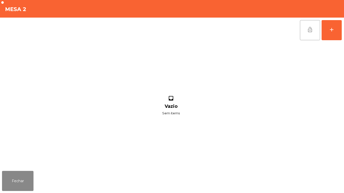
click at [309, 29] on span "lock_open" at bounding box center [310, 30] width 6 height 6
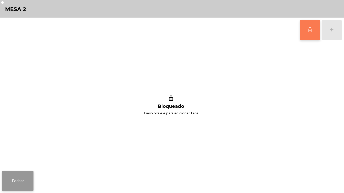
click at [28, 180] on button "Fechar" at bounding box center [17, 181] width 31 height 20
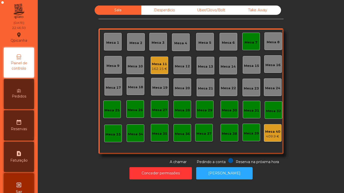
click at [249, 36] on div "Mesa 7" at bounding box center [251, 42] width 18 height 18
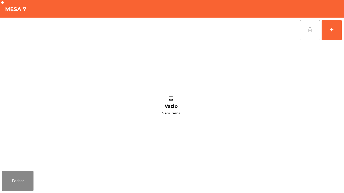
click at [309, 31] on span "lock_open" at bounding box center [310, 30] width 6 height 6
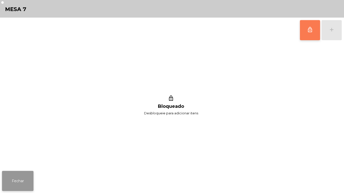
click at [33, 181] on button "Fechar" at bounding box center [17, 181] width 31 height 20
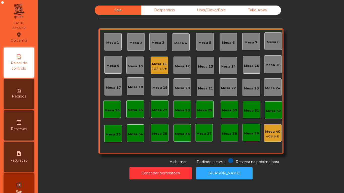
click at [168, 15] on div "Desperdicio" at bounding box center [164, 10] width 47 height 9
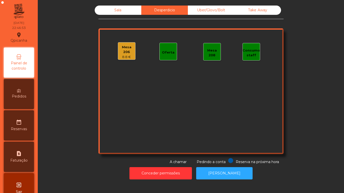
click at [127, 55] on div "8.8 €" at bounding box center [126, 57] width 17 height 5
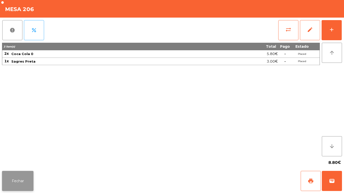
click at [31, 173] on button "Fechar" at bounding box center [17, 181] width 31 height 20
